Goal: Communication & Community: Answer question/provide support

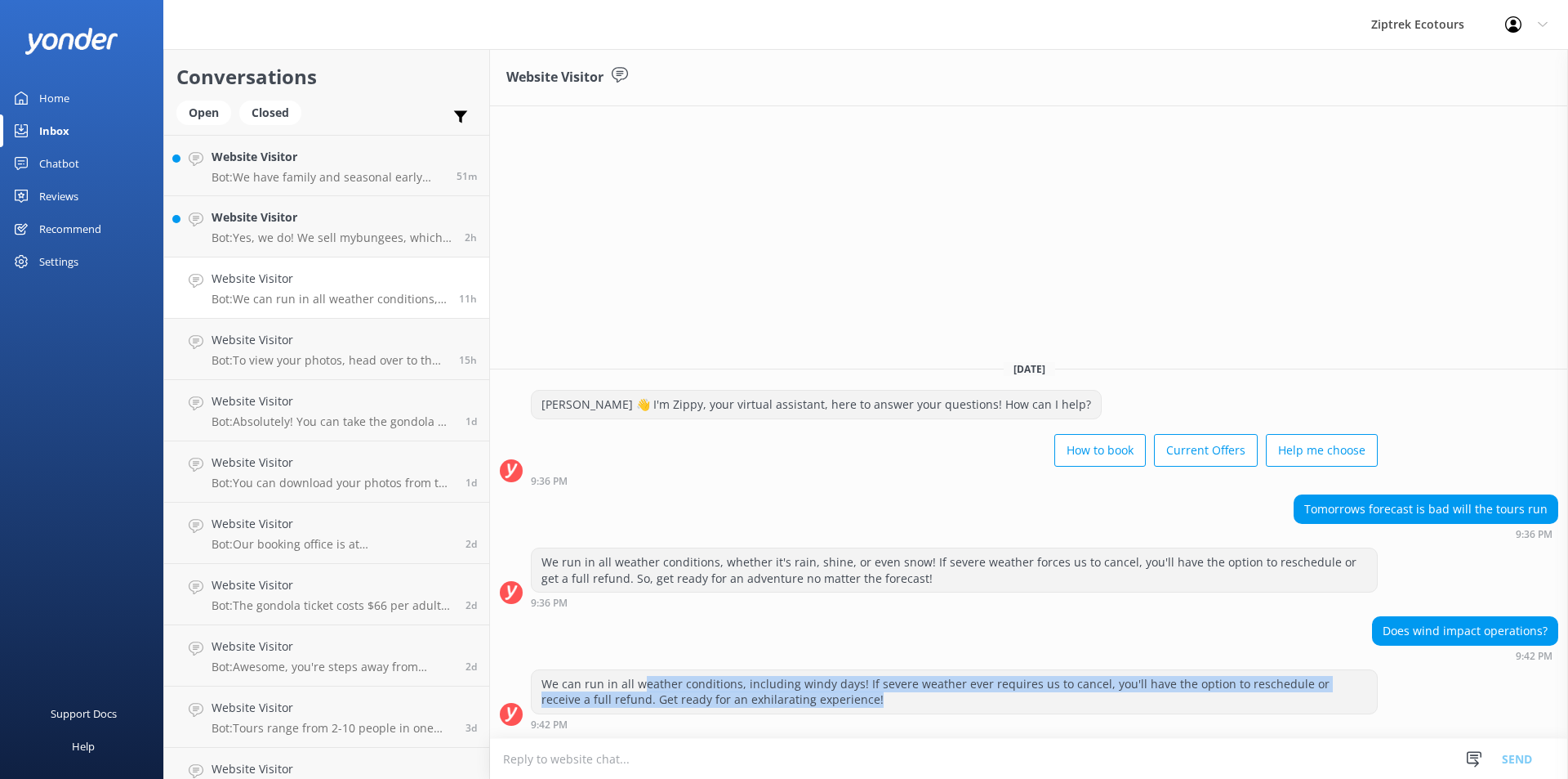
drag, startPoint x: 641, startPoint y: 687, endPoint x: 1251, endPoint y: 694, distance: 610.0
click at [1251, 694] on div "We can run in all weather conditions, including windy days! If severe weather e…" at bounding box center [954, 692] width 845 height 43
click at [1252, 694] on div "We can run in all weather conditions, including windy days! If severe weather e…" at bounding box center [954, 692] width 845 height 43
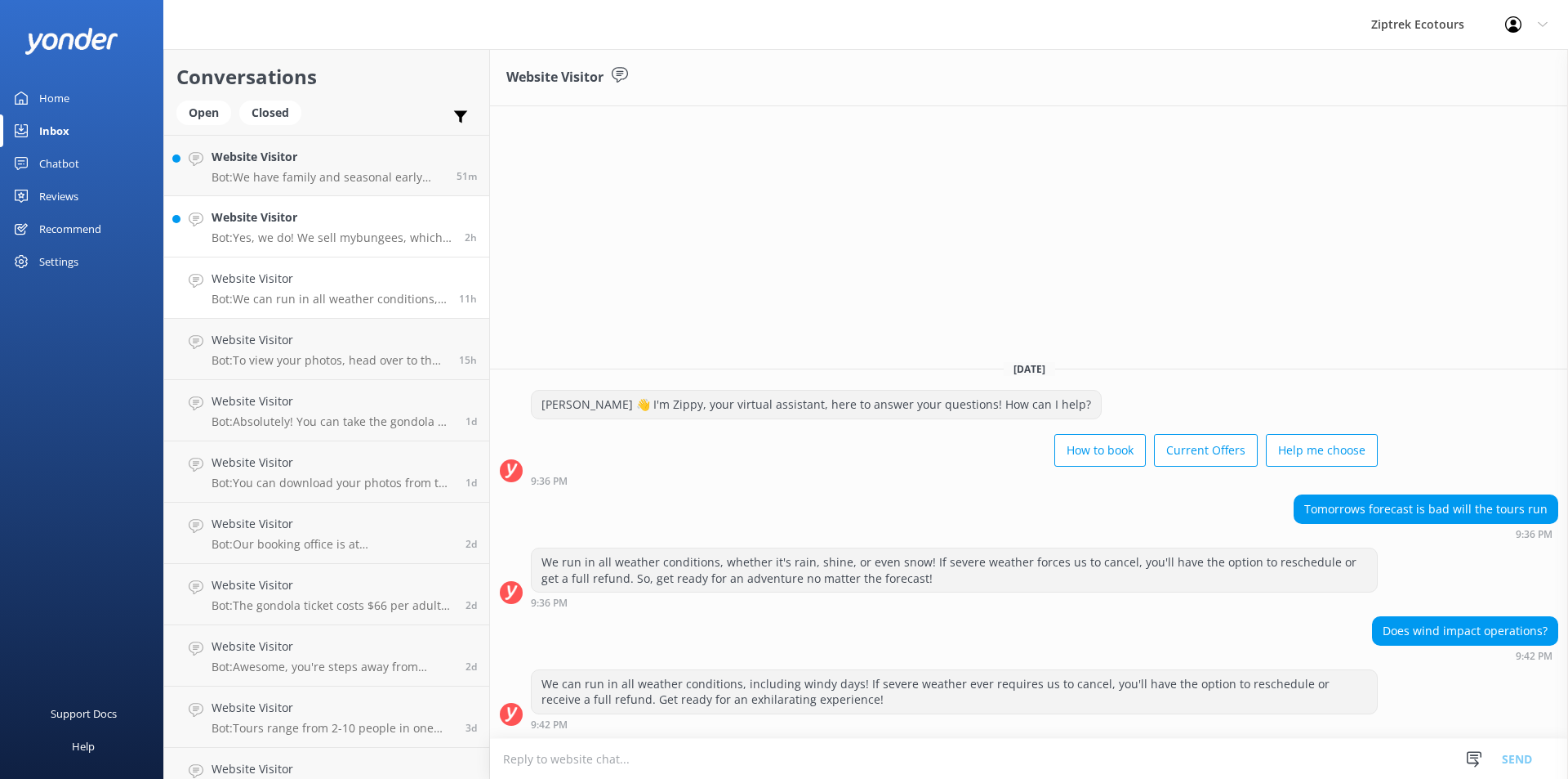
click at [217, 255] on link "Website Visitor Bot: Yes, we do! We sell mybungees, which are straps for your p…" at bounding box center [327, 227] width 325 height 62
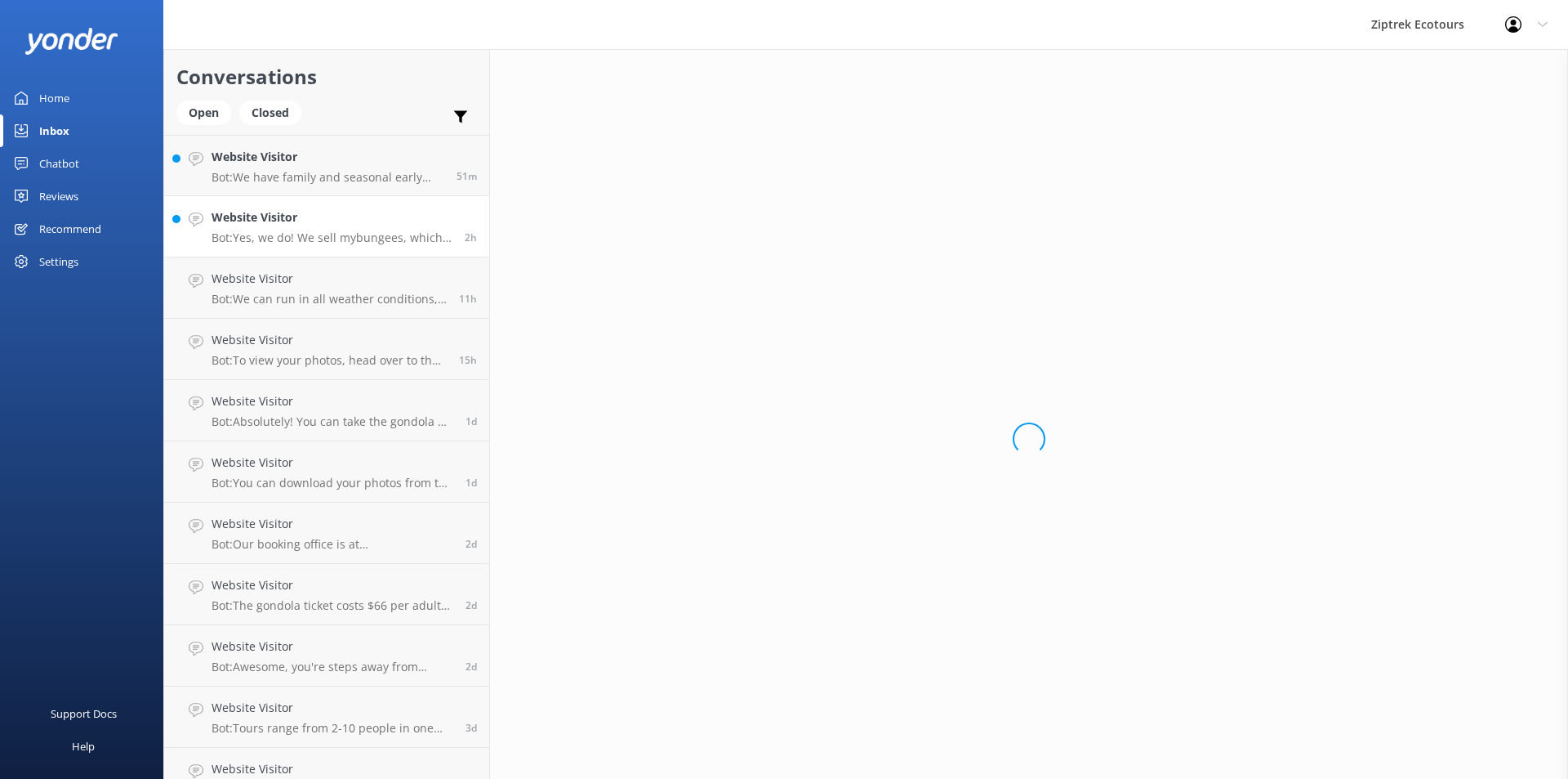
click at [238, 234] on p "Bot: Yes, we do! We sell mybungees, which are straps for your phone, at our Tre…" at bounding box center [332, 238] width 241 height 15
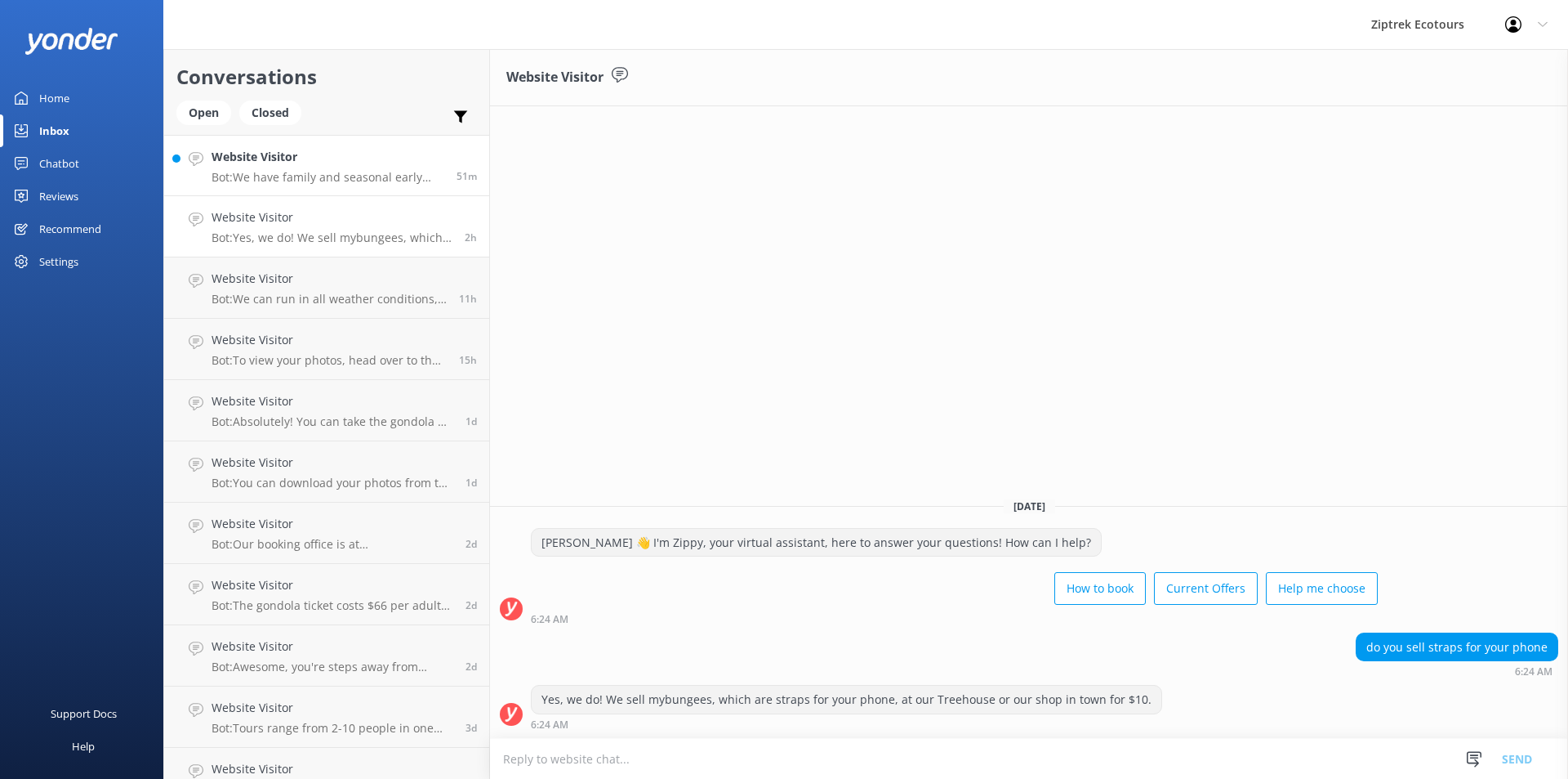
click at [347, 189] on link "Website Visitor Bot: We have family and seasonal early bird discounts available…" at bounding box center [327, 165] width 325 height 62
